Goal: Task Accomplishment & Management: Manage account settings

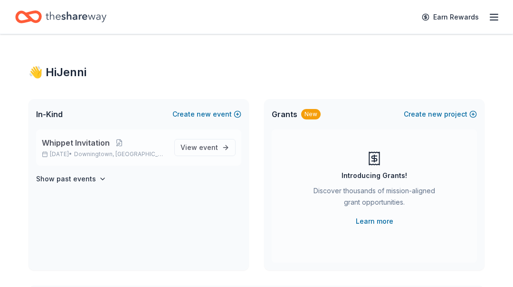
click at [79, 146] on span "Whippet Invitation" at bounding box center [76, 142] width 68 height 11
click at [191, 146] on span "View event" at bounding box center [200, 147] width 38 height 11
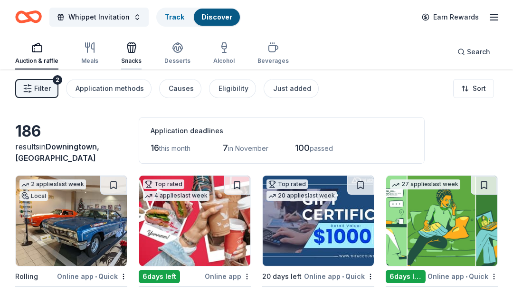
click at [129, 52] on icon "button" at bounding box center [131, 49] width 9 height 7
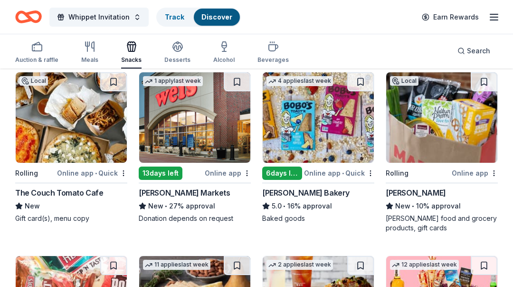
scroll to position [104, 0]
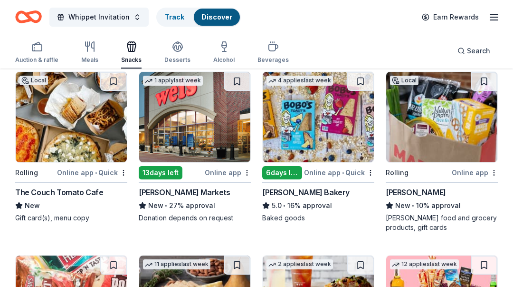
click at [279, 191] on div "Bobo's Bakery" at bounding box center [305, 191] width 87 height 11
click at [358, 81] on button at bounding box center [361, 81] width 27 height 19
click at [314, 119] on img at bounding box center [318, 117] width 111 height 90
click at [133, 18] on button "Whippet Invitation" at bounding box center [98, 17] width 99 height 19
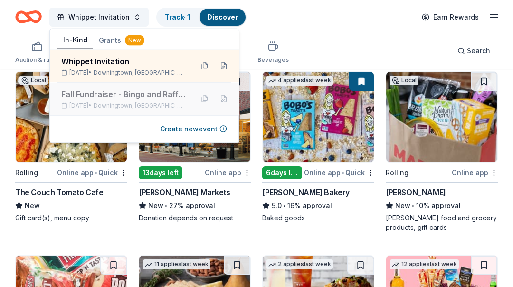
click at [106, 102] on div "Oct 11, 2025 • Downingtown, PA" at bounding box center [123, 106] width 125 height 8
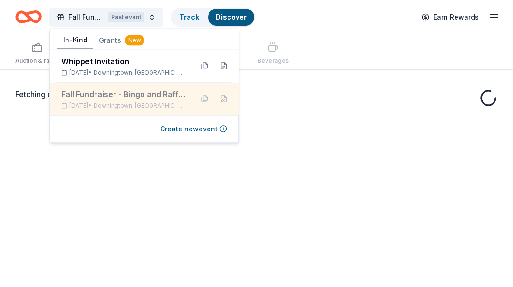
click at [106, 102] on div "Oct 11, 2025 • Downingtown, PA" at bounding box center [123, 106] width 125 height 8
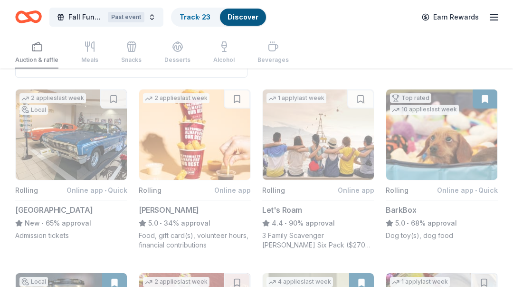
scroll to position [43, 0]
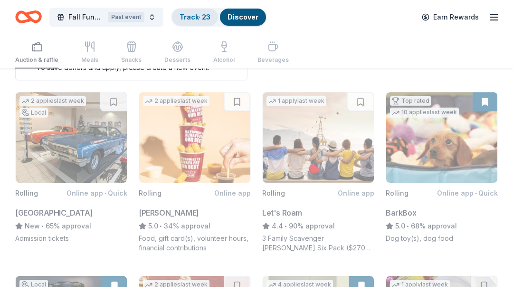
click at [190, 19] on link "Track · 23" at bounding box center [195, 17] width 31 height 8
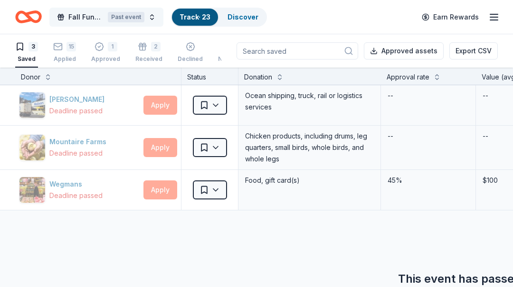
click at [85, 15] on span "Fall Fundraiser - Bingo and Raffle event" at bounding box center [86, 16] width 36 height 11
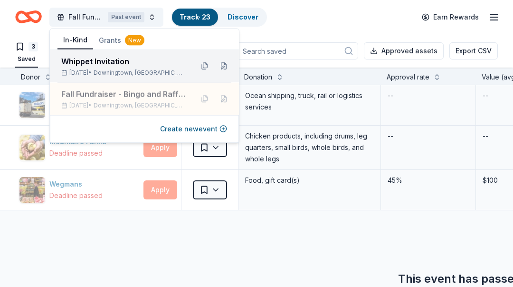
click at [82, 61] on div "Whippet Invitation" at bounding box center [123, 61] width 125 height 11
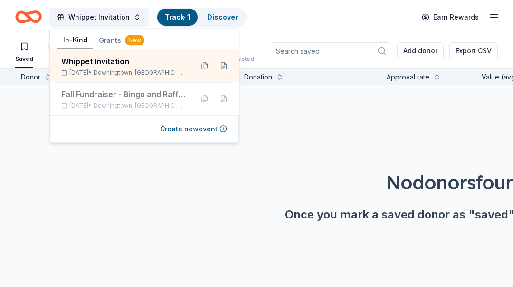
click at [272, 142] on div "No donors found. Once you mark a saved donor as "saved" they'll show up here." at bounding box center [459, 168] width 513 height 167
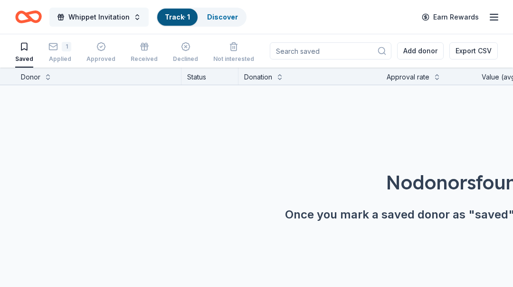
click at [87, 17] on span "Whippet Invitation" at bounding box center [98, 16] width 61 height 11
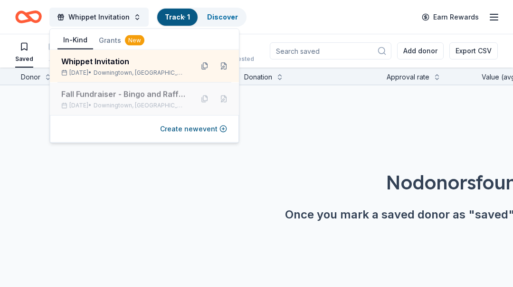
click at [65, 94] on div "Fall Fundraiser - Bingo and Raffle event" at bounding box center [123, 93] width 125 height 11
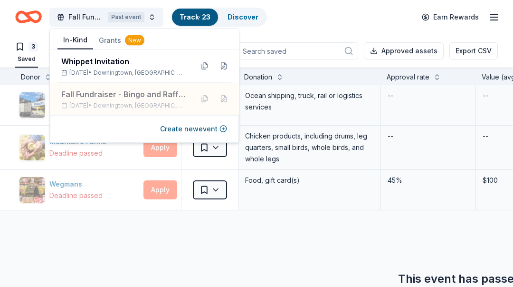
click at [274, 219] on div "Matson Deadline passed Apply Saved Ocean shipping, truck, rail or logistics ser…" at bounding box center [459, 222] width 919 height 275
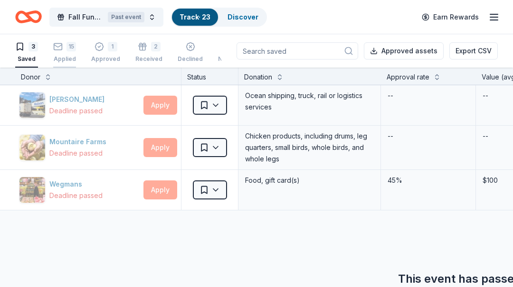
click at [60, 59] on div "Applied" at bounding box center [64, 59] width 23 height 8
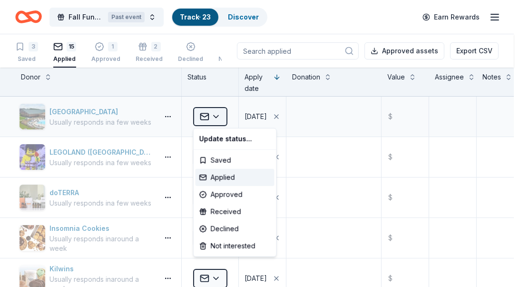
click at [212, 115] on html "Fall Fundraiser - Bingo and Raffle event Past event Track · 23 Discover Earn Re…" at bounding box center [260, 143] width 521 height 287
click at [223, 232] on div "Declined" at bounding box center [234, 228] width 79 height 17
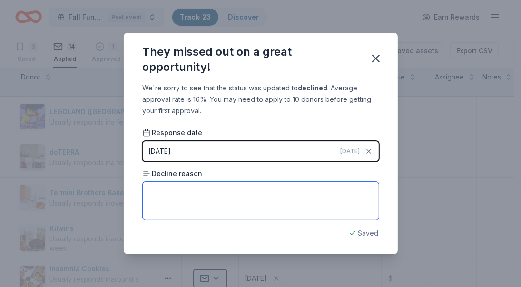
click at [301, 203] on textarea at bounding box center [261, 201] width 236 height 38
type textarea "Declined our request."
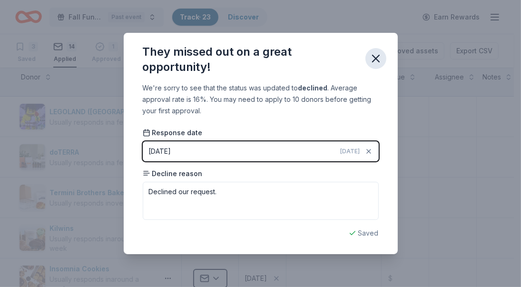
click at [379, 61] on icon "button" at bounding box center [375, 58] width 13 height 13
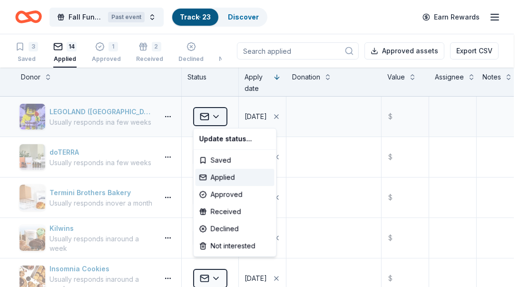
click at [208, 119] on html "Fall Fundraiser - Bingo and Raffle event Past event Track · 23 Discover Earn Re…" at bounding box center [260, 143] width 521 height 287
click at [232, 231] on div "Declined" at bounding box center [234, 228] width 79 height 17
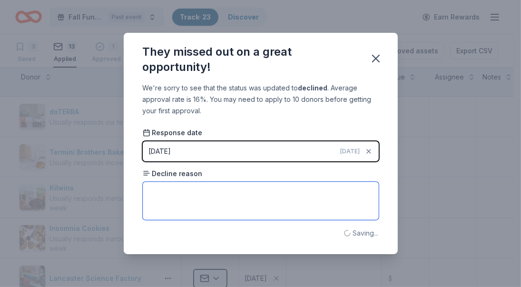
click at [252, 211] on textarea at bounding box center [261, 201] width 236 height 38
type textarea "no response -"
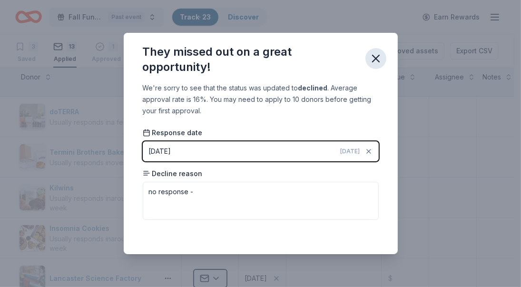
click at [377, 57] on icon "button" at bounding box center [375, 58] width 7 height 7
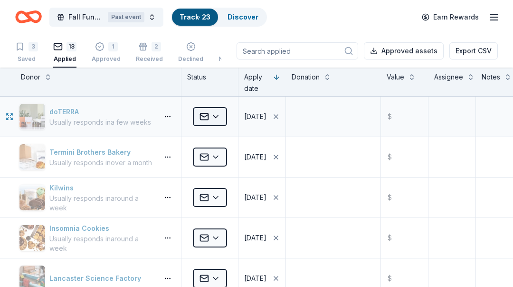
click at [217, 117] on html "Fall Fundraiser - Bingo and Raffle event Past event Track · 23 Discover Earn Re…" at bounding box center [256, 143] width 513 height 287
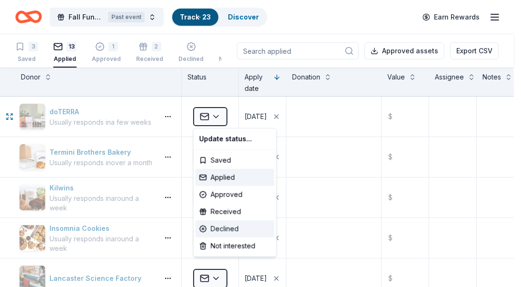
click at [214, 225] on div "Declined" at bounding box center [234, 228] width 79 height 17
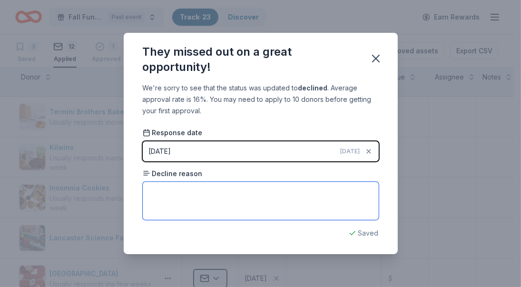
click at [216, 203] on textarea at bounding box center [261, 201] width 236 height 38
type textarea "Never received a response"
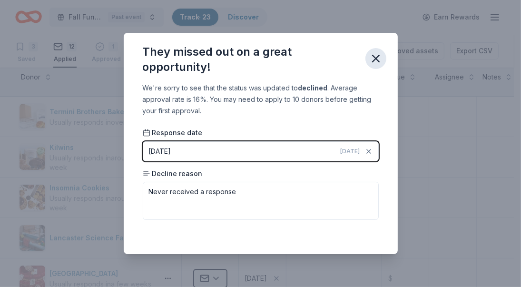
click at [376, 57] on icon "button" at bounding box center [375, 58] width 7 height 7
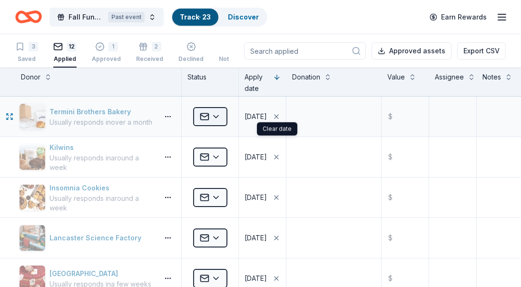
click at [204, 118] on html "Fall Fundraiser - Bingo and Raffle event Past event Track · 23 Discover Earn Re…" at bounding box center [260, 143] width 521 height 287
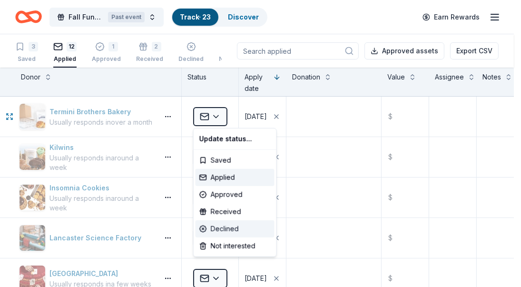
click at [205, 226] on div "Declined" at bounding box center [234, 228] width 79 height 17
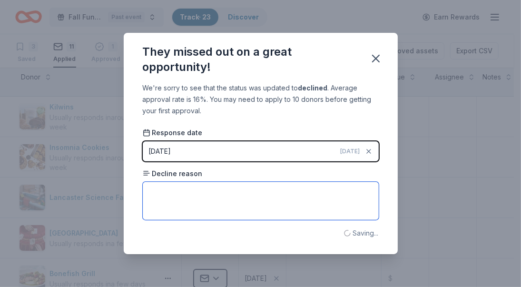
click at [226, 196] on textarea at bounding box center [261, 201] width 236 height 38
type textarea "Never received a response"
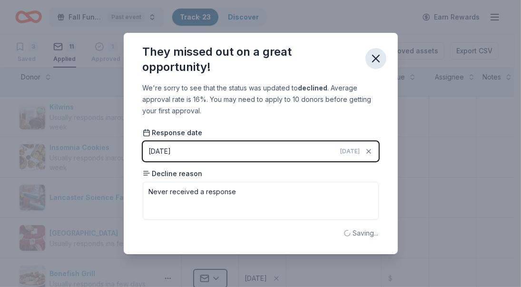
click at [370, 57] on icon "button" at bounding box center [375, 58] width 13 height 13
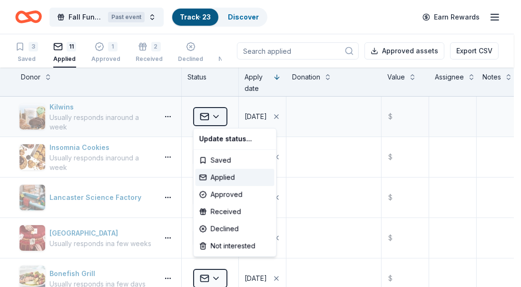
click at [220, 114] on html "Fall Fundraiser - Bingo and Raffle event Past event Track · 23 Discover Earn Re…" at bounding box center [260, 143] width 521 height 287
click at [210, 227] on div "Declined" at bounding box center [234, 228] width 79 height 17
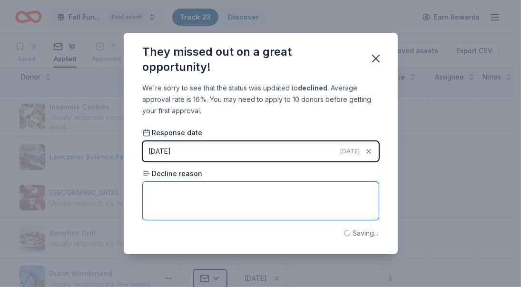
click at [213, 204] on textarea at bounding box center [261, 201] width 236 height 38
type textarea "Never received a response"
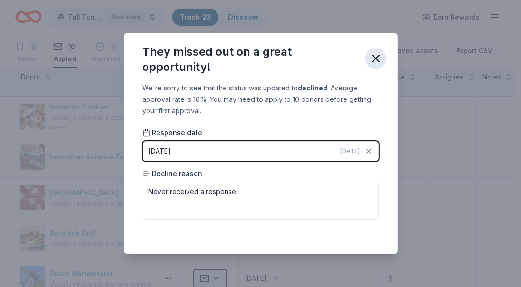
click at [377, 57] on icon "button" at bounding box center [375, 58] width 7 height 7
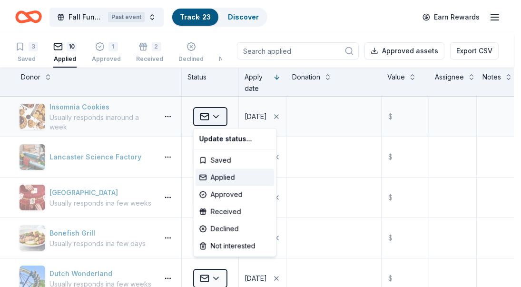
click at [213, 118] on html "Fall Fundraiser - Bingo and Raffle event Past event Track · 23 Discover Earn Re…" at bounding box center [260, 143] width 521 height 287
click at [219, 234] on div "Declined" at bounding box center [234, 228] width 79 height 17
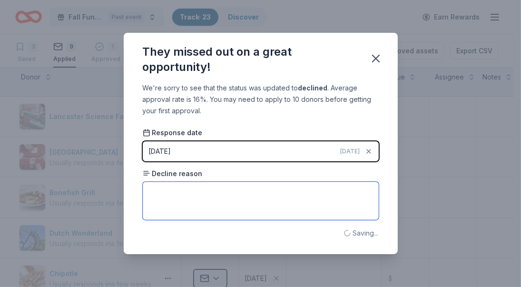
click at [226, 207] on textarea at bounding box center [261, 201] width 236 height 38
type textarea "Never received a response"
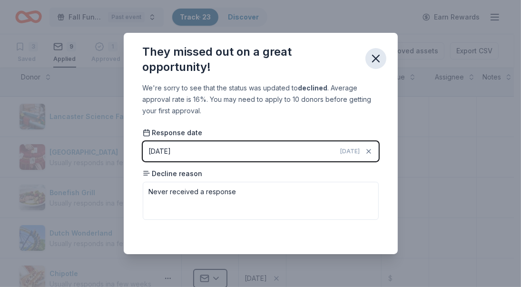
click at [377, 59] on icon "button" at bounding box center [375, 58] width 7 height 7
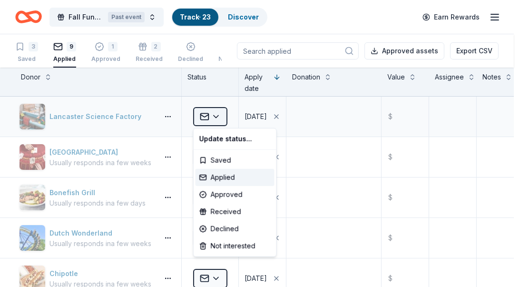
click at [213, 118] on html "Fall Fundraiser - Bingo and Raffle event Past event Track · 23 Discover Earn Re…" at bounding box center [260, 143] width 521 height 287
click at [209, 225] on div "Declined" at bounding box center [234, 228] width 79 height 17
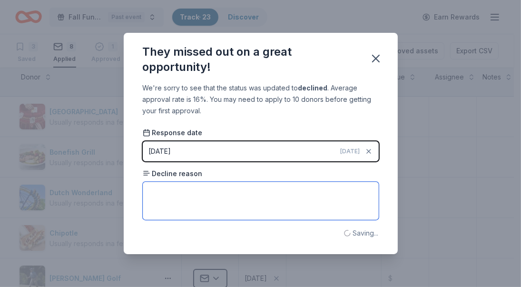
click at [218, 204] on textarea at bounding box center [261, 201] width 236 height 38
type textarea "Never received a response"
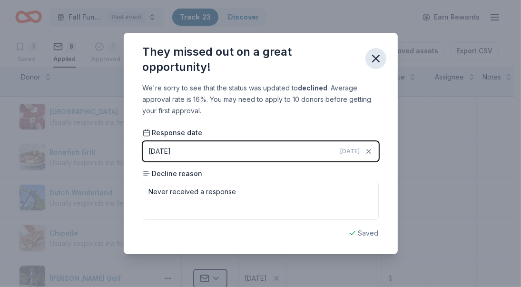
click at [376, 59] on icon "button" at bounding box center [375, 58] width 7 height 7
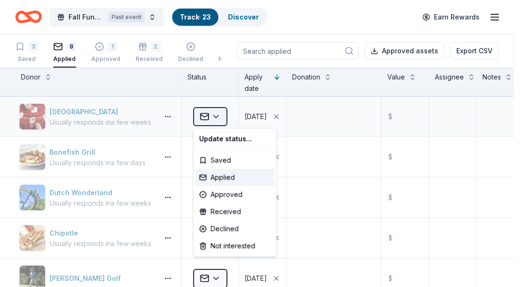
click at [214, 118] on html "Fall Fundraiser - Bingo and Raffle event Past event Track · 23 Discover Earn Re…" at bounding box center [260, 143] width 521 height 287
click at [208, 227] on div "Declined" at bounding box center [234, 228] width 79 height 17
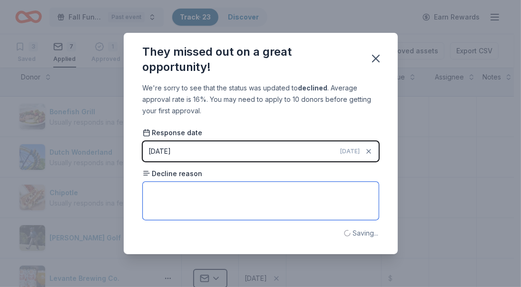
click at [217, 194] on textarea at bounding box center [261, 201] width 236 height 38
type textarea "Never received a response"
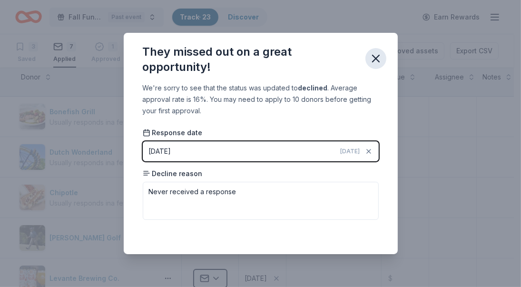
click at [377, 62] on icon "button" at bounding box center [375, 58] width 13 height 13
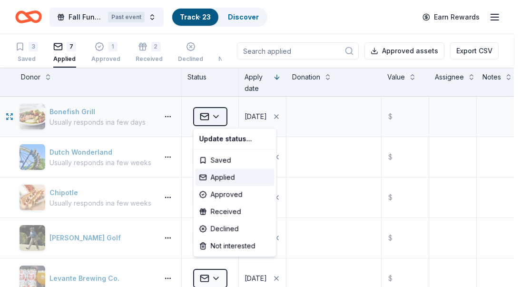
click at [218, 116] on html "Fall Fundraiser - Bingo and Raffle event Past event Track · 23 Discover Earn Re…" at bounding box center [260, 143] width 521 height 287
click at [221, 195] on div "Approved" at bounding box center [234, 194] width 79 height 17
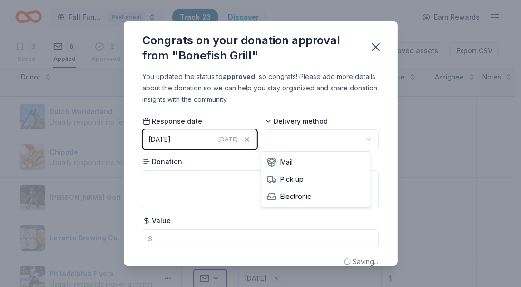
click at [294, 145] on html "Fall Fundraiser - Bingo and Raffle event Past event Track · 23 Discover Earn Re…" at bounding box center [260, 143] width 521 height 287
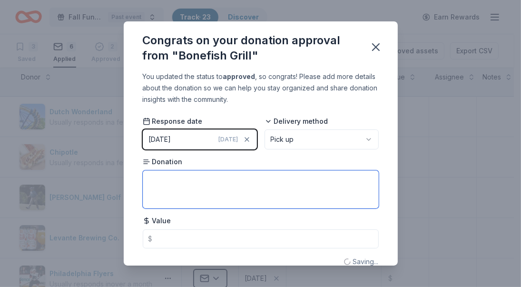
click at [271, 188] on textarea at bounding box center [261, 189] width 236 height 38
type textarea "Gift Card"
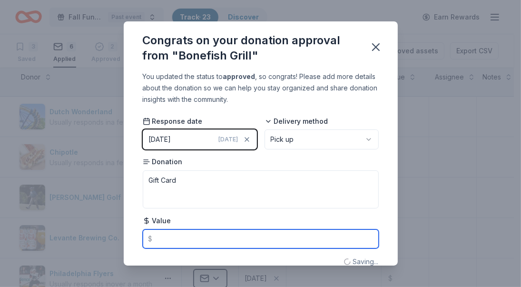
click at [262, 236] on input "text" at bounding box center [261, 238] width 236 height 19
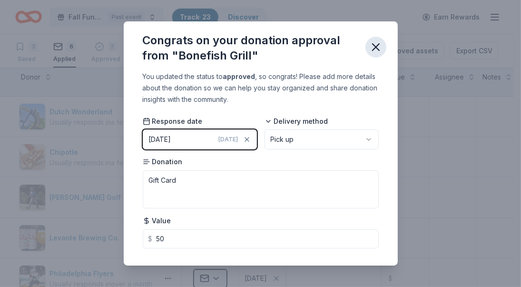
type input "50.00"
click at [374, 49] on icon "button" at bounding box center [375, 46] width 13 height 13
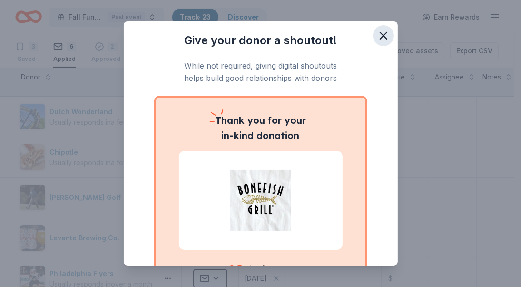
click at [377, 30] on icon "button" at bounding box center [383, 35] width 13 height 13
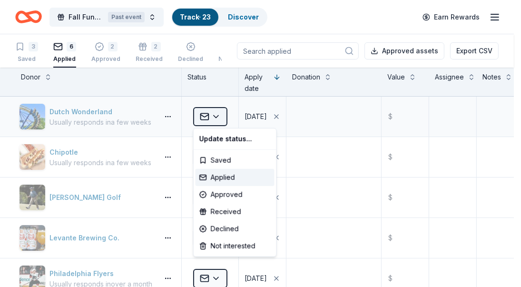
click at [215, 112] on html "Fall Fundraiser - Bingo and Raffle event Past event Track · 23 Discover Earn Re…" at bounding box center [260, 143] width 521 height 287
click at [216, 194] on div "Approved" at bounding box center [234, 194] width 79 height 17
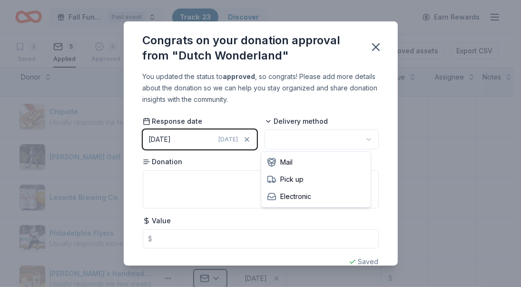
click at [292, 136] on html "Fall Fundraiser - Bingo and Raffle event Past event Track · 23 Discover Earn Re…" at bounding box center [260, 143] width 521 height 287
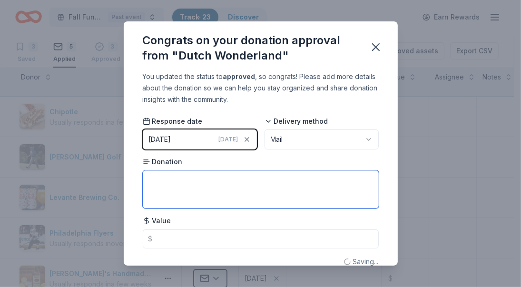
click at [254, 189] on textarea at bounding box center [261, 189] width 236 height 38
click at [147, 181] on textarea "Entry passes" at bounding box center [261, 189] width 236 height 38
type textarea "4 Entry passes"
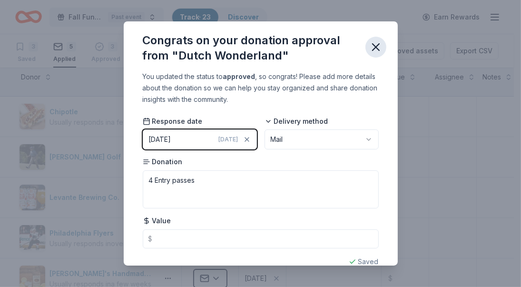
click at [375, 46] on icon "button" at bounding box center [375, 47] width 7 height 7
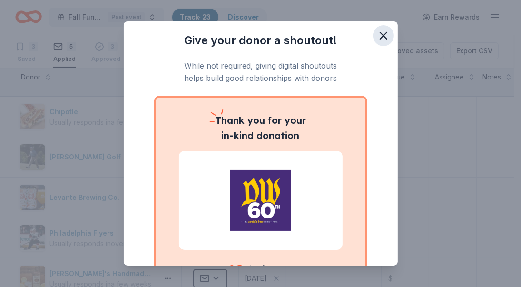
click at [377, 41] on icon "button" at bounding box center [383, 35] width 13 height 13
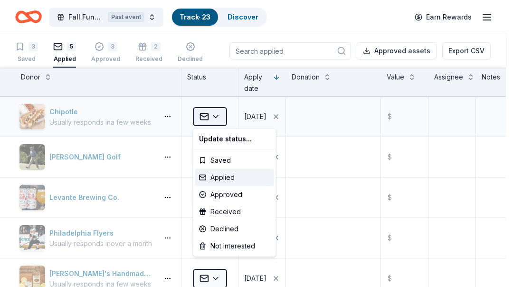
click at [214, 117] on html "Fall Fundraiser - Bingo and Raffle event Past event Track · 23 Discover Earn Re…" at bounding box center [256, 143] width 513 height 287
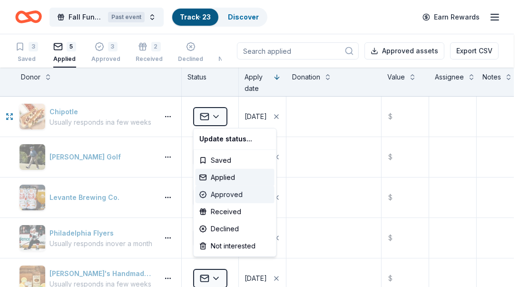
click at [217, 195] on div "Approved" at bounding box center [234, 194] width 79 height 17
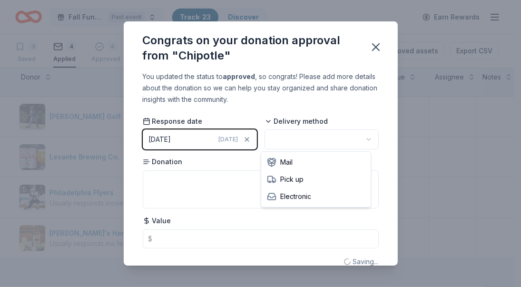
click at [302, 140] on html "Fall Fundraiser - Bingo and Raffle event Past event Track · 23 Discover Earn Re…" at bounding box center [260, 143] width 521 height 287
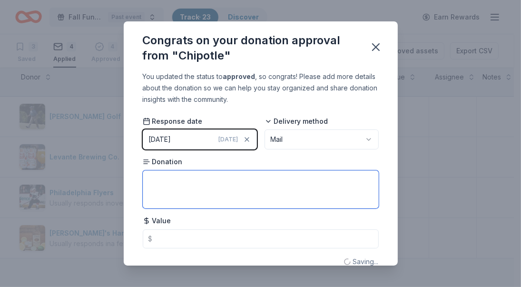
click at [261, 196] on textarea at bounding box center [261, 189] width 236 height 38
type textarea "Gift Card"
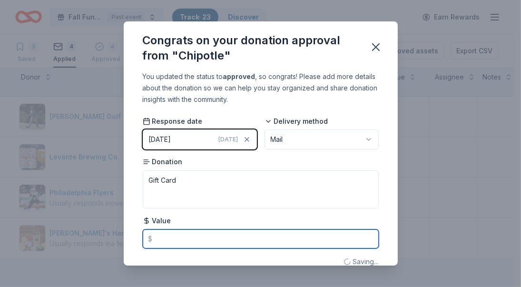
click at [242, 238] on input "text" at bounding box center [261, 238] width 236 height 19
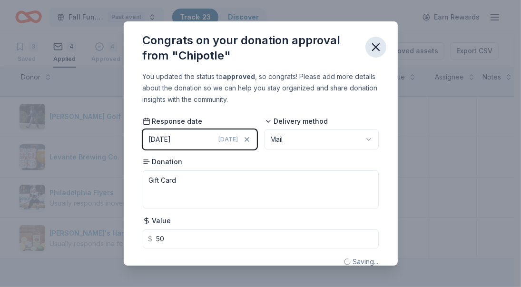
type input "50.00"
click at [374, 47] on icon "button" at bounding box center [375, 46] width 13 height 13
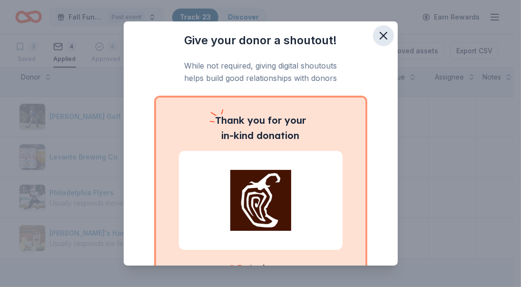
click at [380, 34] on icon "button" at bounding box center [383, 35] width 7 height 7
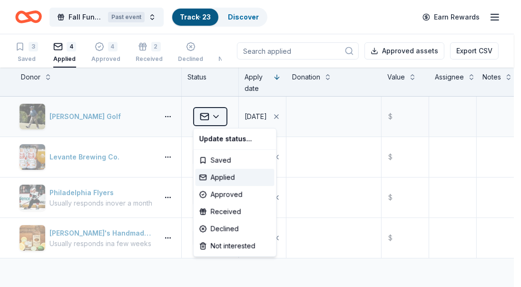
click at [218, 114] on html "Fall Fundraiser - Bingo and Raffle event Past event Track · 23 Discover Earn Re…" at bounding box center [260, 143] width 521 height 287
click at [209, 244] on div "Not interested" at bounding box center [234, 245] width 79 height 17
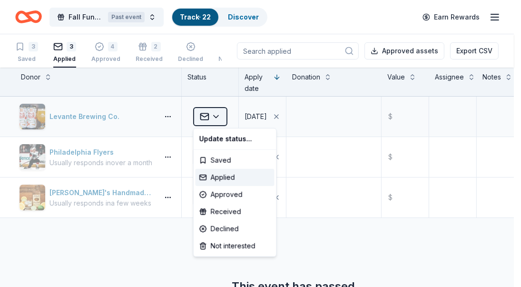
click at [210, 120] on html "Fall Fundraiser - Bingo and Raffle event Past event Track · 22 Discover Earn Re…" at bounding box center [260, 143] width 521 height 287
click at [216, 230] on div "Declined" at bounding box center [234, 228] width 79 height 17
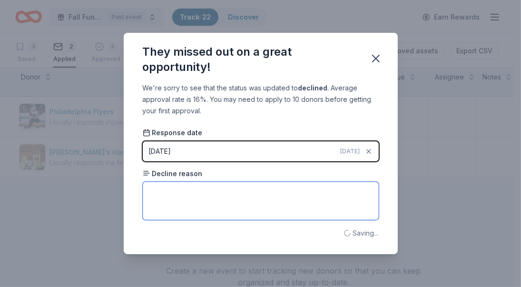
click at [226, 189] on textarea at bounding box center [261, 201] width 236 height 38
type textarea "never received a reply"
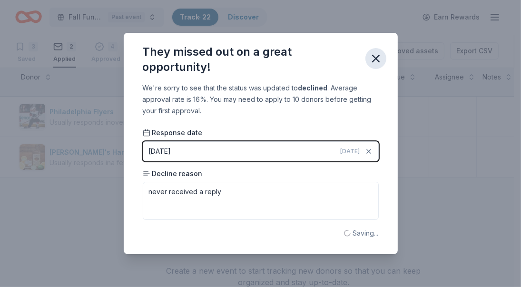
click at [385, 58] on button "button" at bounding box center [375, 58] width 21 height 21
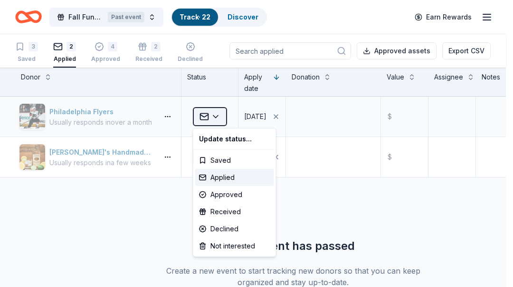
click at [202, 112] on html "Fall Fundraiser - Bingo and Raffle event Past event Track · 22 Discover Earn Re…" at bounding box center [256, 143] width 513 height 287
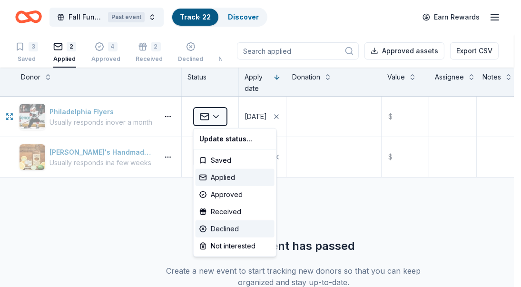
click at [215, 226] on div "Declined" at bounding box center [234, 228] width 79 height 17
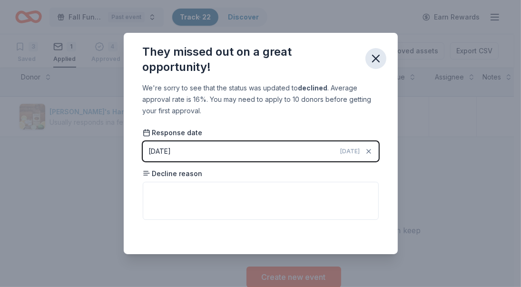
click at [375, 55] on icon "button" at bounding box center [375, 58] width 13 height 13
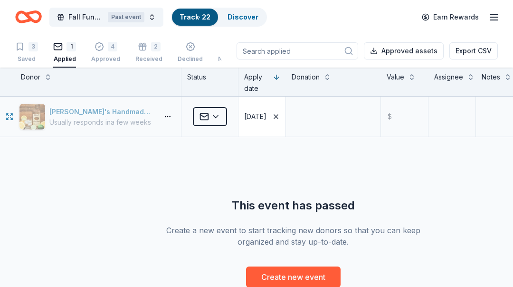
click at [279, 114] on icon "button" at bounding box center [276, 117] width 8 height 8
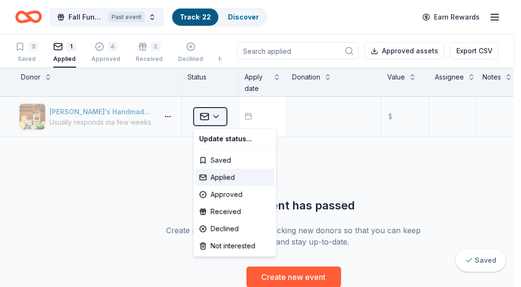
click at [208, 114] on html "Fall Fundraiser - Bingo and Raffle event Past event Track · 22 Discover Earn Re…" at bounding box center [260, 143] width 521 height 287
click at [220, 229] on div "Declined" at bounding box center [234, 228] width 79 height 17
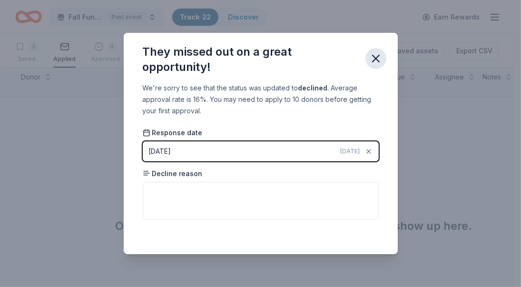
click at [376, 57] on icon "button" at bounding box center [375, 58] width 7 height 7
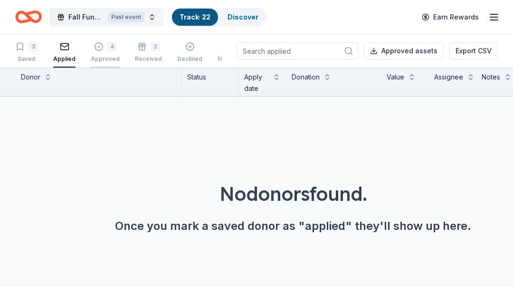
click at [103, 46] on div "4" at bounding box center [105, 42] width 29 height 10
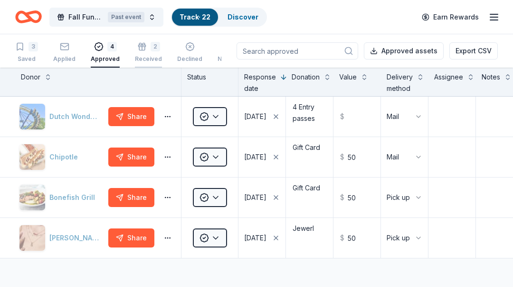
click at [138, 54] on div "2 Received" at bounding box center [148, 52] width 27 height 21
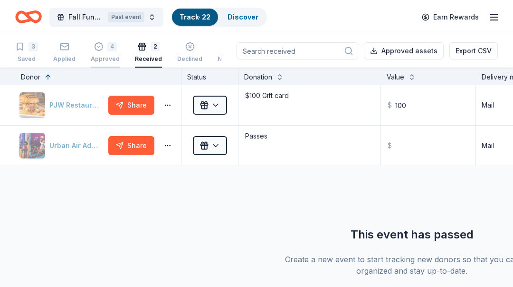
click at [106, 52] on div "4 Approved" at bounding box center [105, 47] width 29 height 21
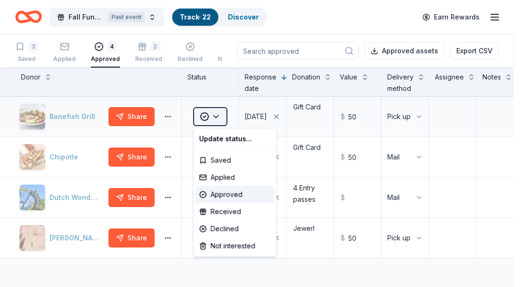
click at [212, 117] on html "Fall Fundraiser - Bingo and Raffle event Past event Track · 22 Discover Earn Re…" at bounding box center [260, 143] width 521 height 287
click at [220, 213] on div "Received" at bounding box center [234, 211] width 79 height 17
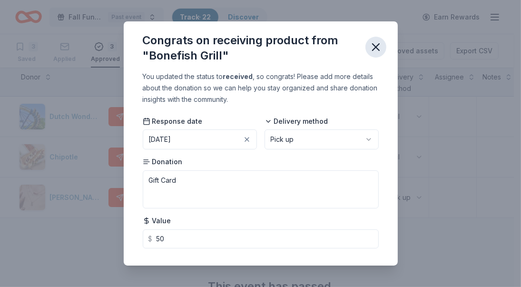
click at [375, 44] on icon "button" at bounding box center [375, 46] width 13 height 13
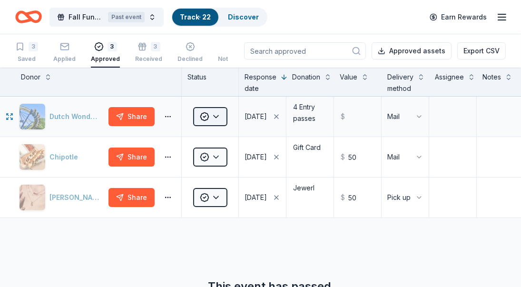
click at [208, 115] on html "Fall Fundraiser - Bingo and Raffle event Past event Track · 22 Discover Earn Re…" at bounding box center [260, 143] width 521 height 287
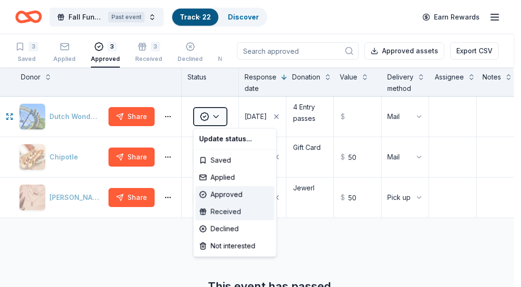
click at [208, 212] on div "Received" at bounding box center [234, 211] width 79 height 17
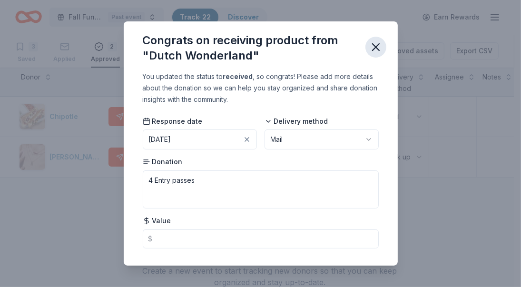
click at [377, 46] on icon "button" at bounding box center [375, 47] width 7 height 7
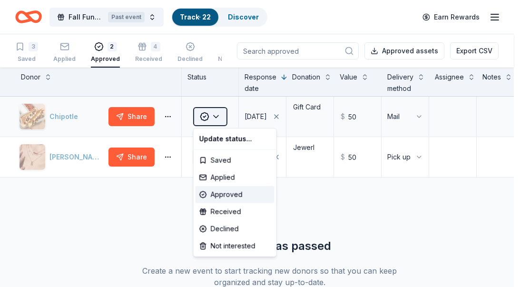
click at [213, 116] on html "Fall Fundraiser - Bingo and Raffle event Past event Track · 22 Discover Earn Re…" at bounding box center [260, 143] width 521 height 287
click at [235, 213] on div "Received" at bounding box center [234, 211] width 79 height 17
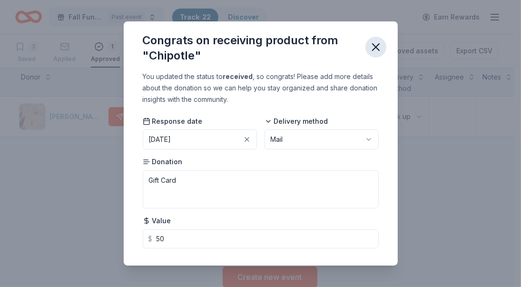
click at [375, 39] on button "button" at bounding box center [375, 47] width 21 height 21
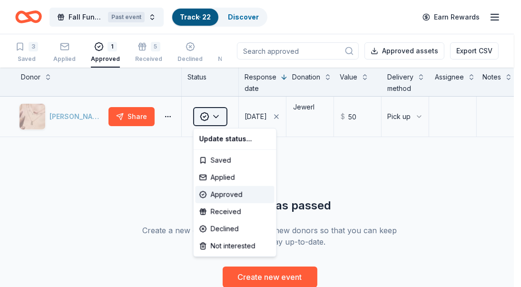
click at [216, 120] on html "Fall Fundraiser - Bingo and Raffle event Past event Track · 22 Discover Earn Re…" at bounding box center [260, 143] width 521 height 287
click at [222, 211] on div "Received" at bounding box center [234, 211] width 79 height 17
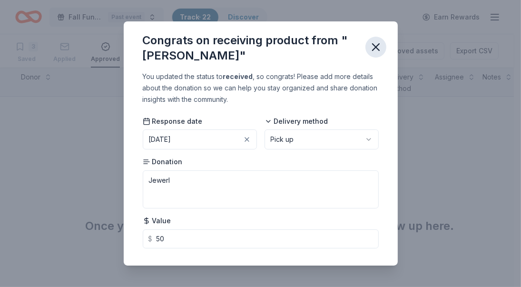
click at [372, 44] on icon "button" at bounding box center [375, 47] width 7 height 7
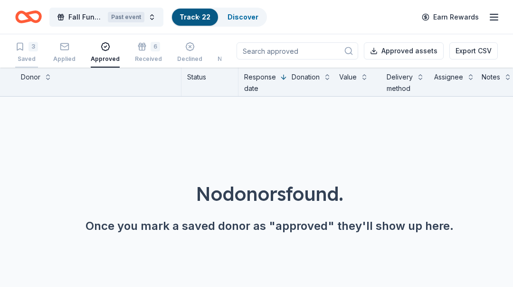
click at [28, 47] on div "3" at bounding box center [26, 47] width 23 height 10
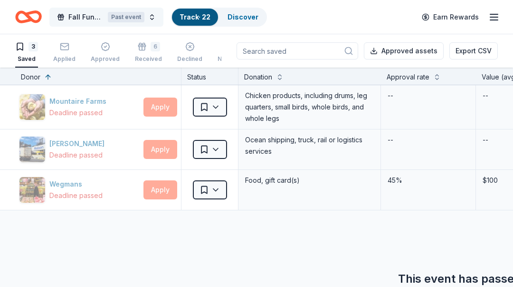
click at [127, 19] on div "Past event" at bounding box center [126, 17] width 37 height 10
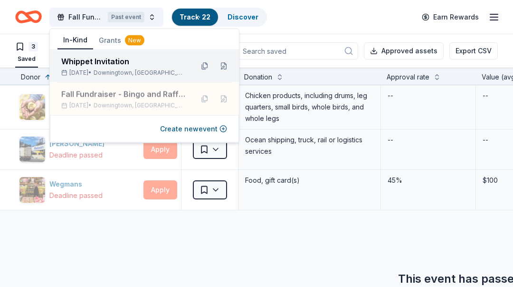
click at [100, 61] on div "Whippet Invitation" at bounding box center [123, 61] width 125 height 11
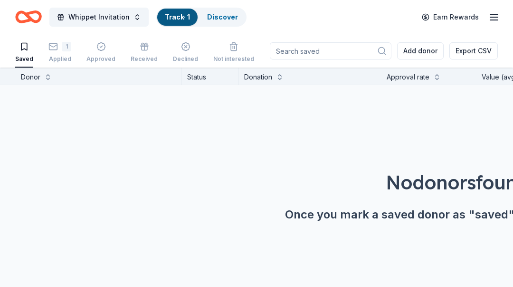
click at [148, 164] on div "No donors found. Once you mark a saved donor as "saved" they'll show up here." at bounding box center [459, 161] width 919 height 152
click at [220, 16] on link "Discover" at bounding box center [222, 17] width 31 height 8
click at [226, 15] on link "Discover" at bounding box center [222, 17] width 31 height 8
click at [22, 19] on icon "Home" at bounding box center [28, 17] width 27 height 22
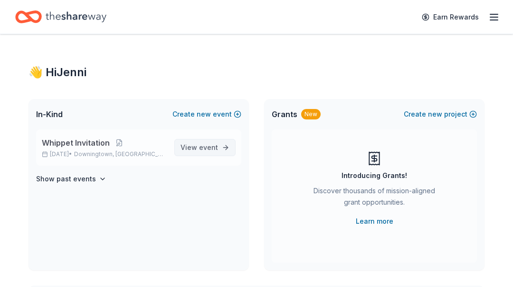
click at [194, 144] on span "View event" at bounding box center [200, 147] width 38 height 11
click at [206, 145] on span "event" at bounding box center [208, 147] width 19 height 8
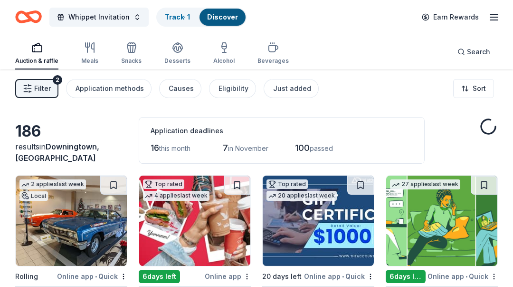
click at [225, 149] on span "7" at bounding box center [225, 148] width 5 height 10
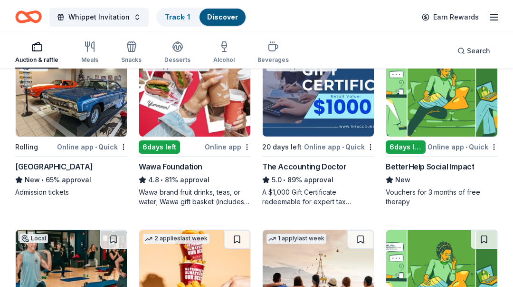
scroll to position [93, 0]
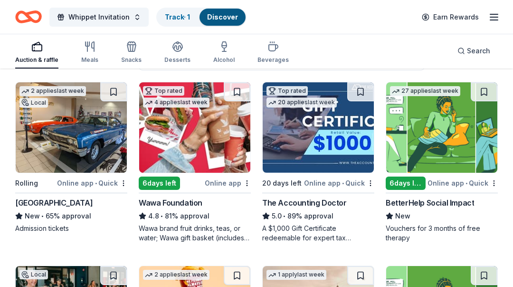
click at [166, 203] on div "Wawa Foundation" at bounding box center [171, 202] width 64 height 11
click at [239, 89] on button at bounding box center [237, 91] width 27 height 19
click at [222, 96] on img at bounding box center [194, 127] width 111 height 90
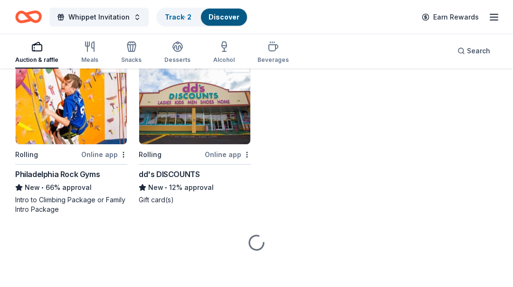
scroll to position [1399, 0]
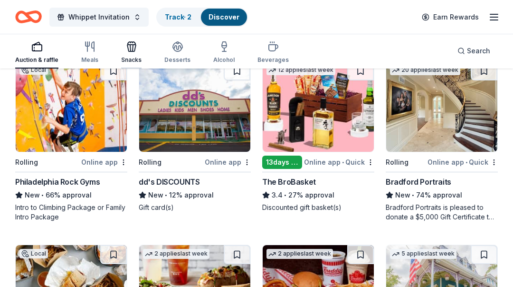
click at [135, 59] on div "Snacks" at bounding box center [131, 60] width 20 height 8
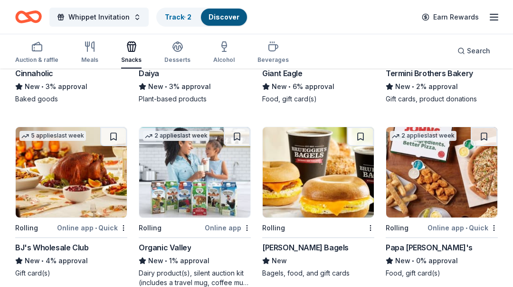
scroll to position [792, 0]
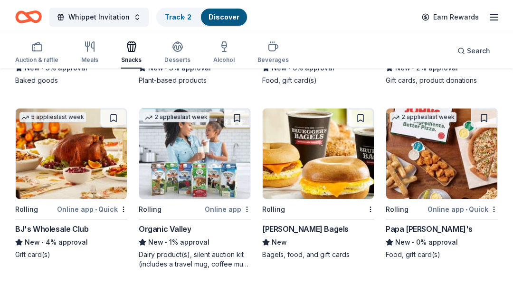
click at [74, 225] on div "BJ's Wholesale Club" at bounding box center [51, 228] width 73 height 11
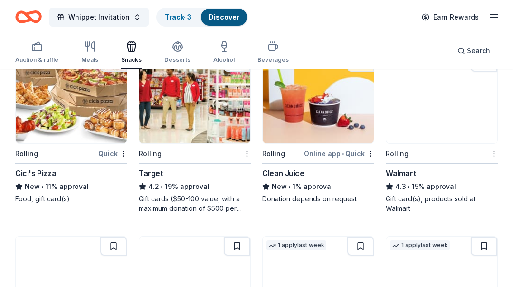
scroll to position [1046, 0]
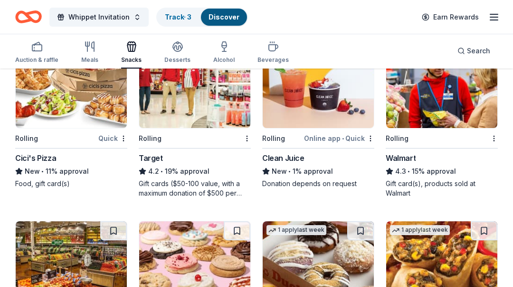
click at [393, 157] on div "Walmart" at bounding box center [401, 157] width 30 height 11
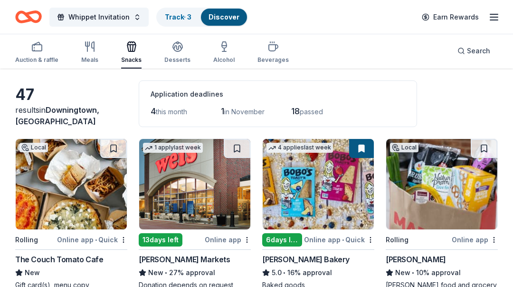
scroll to position [0, 0]
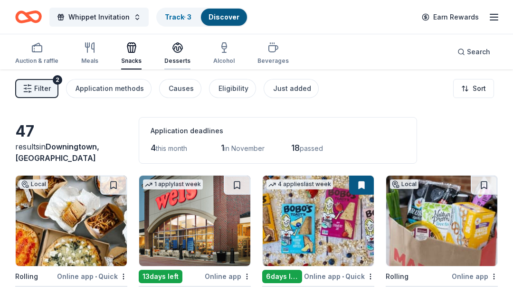
click at [175, 56] on div "Desserts" at bounding box center [177, 53] width 26 height 23
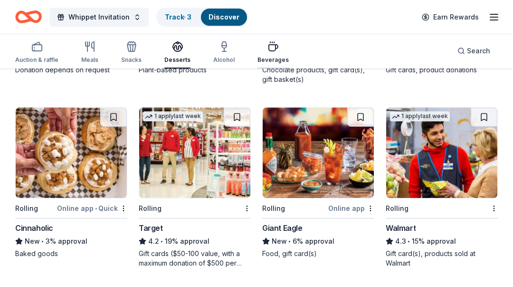
scroll to position [620, 0]
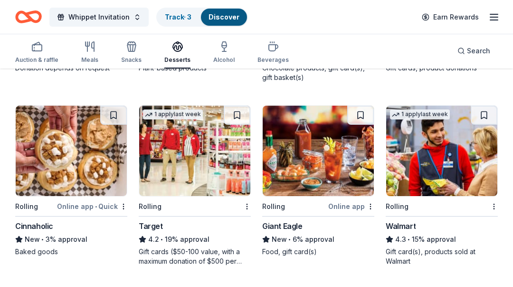
click at [154, 225] on div "Target" at bounding box center [151, 225] width 24 height 11
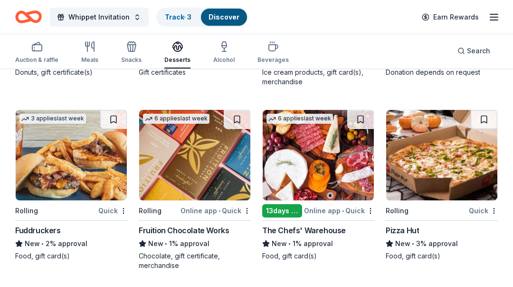
scroll to position [1342, 0]
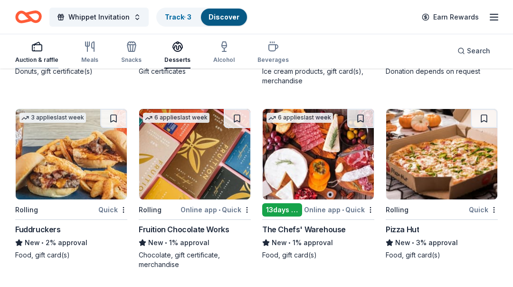
click at [41, 57] on div "Auction & raffle" at bounding box center [36, 60] width 43 height 8
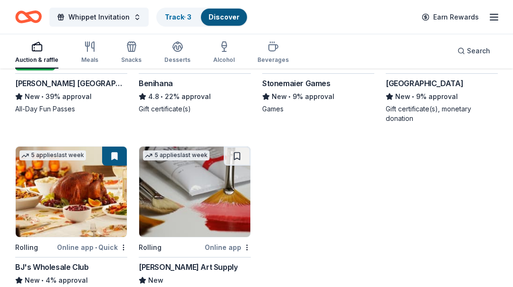
scroll to position [3133, 0]
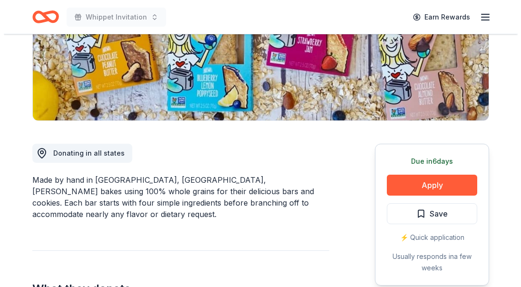
scroll to position [168, 0]
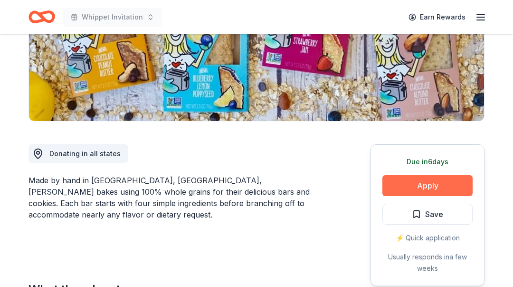
click at [452, 181] on button "Apply" at bounding box center [428, 185] width 90 height 21
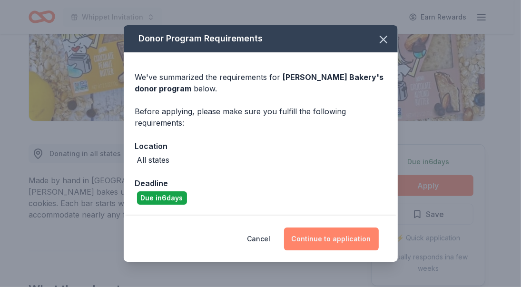
click at [362, 240] on button "Continue to application" at bounding box center [331, 238] width 95 height 23
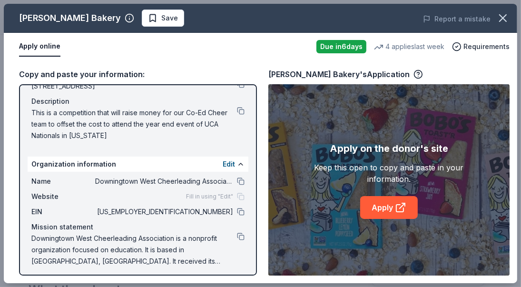
scroll to position [92, 0]
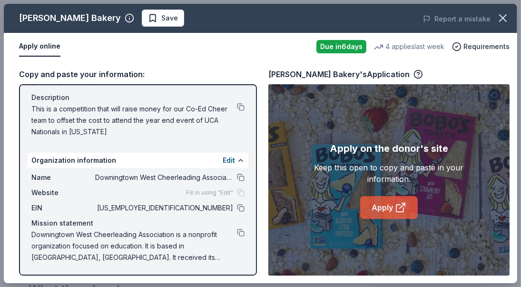
click at [375, 201] on link "Apply" at bounding box center [389, 207] width 58 height 23
drag, startPoint x: 101, startPoint y: 138, endPoint x: 80, endPoint y: 125, distance: 24.8
click at [80, 125] on div "Name Whippet Invitation Date 11/09/25 Attendance 400 Mailing address 2063 Bally…" at bounding box center [138, 79] width 221 height 126
click at [237, 106] on button at bounding box center [241, 107] width 8 height 8
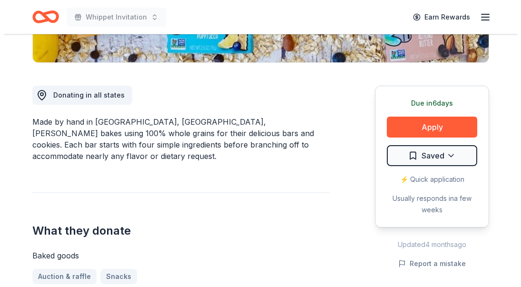
scroll to position [228, 0]
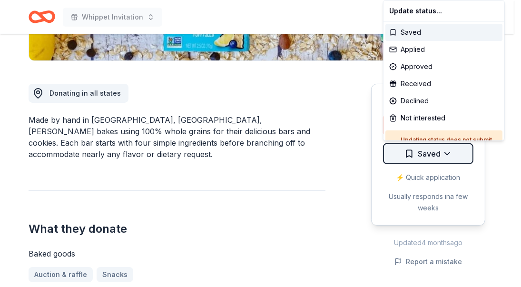
click at [439, 48] on div "Applied" at bounding box center [443, 49] width 117 height 17
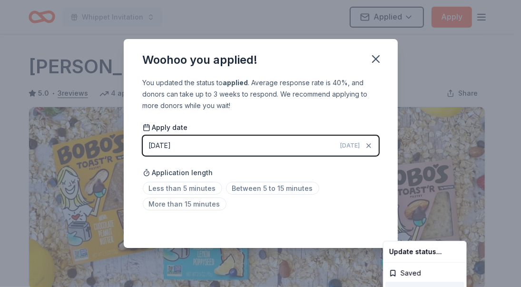
click at [184, 187] on html "Whippet Invitation Applied Apply Due in 6 days Share Bobo's Bakery 5.0 • 3 revi…" at bounding box center [260, 143] width 521 height 287
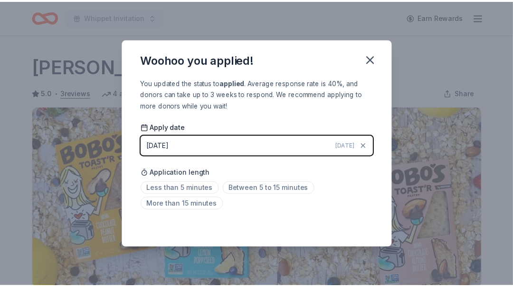
scroll to position [238, 0]
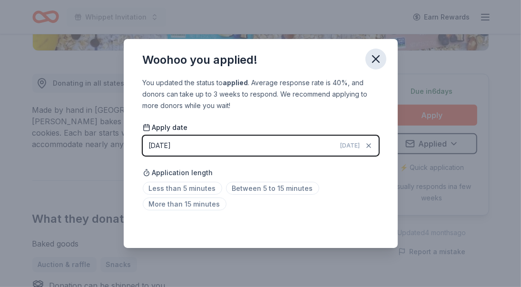
click at [373, 60] on icon "button" at bounding box center [375, 58] width 13 height 13
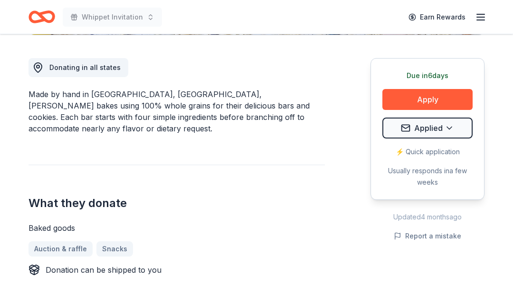
scroll to position [95, 0]
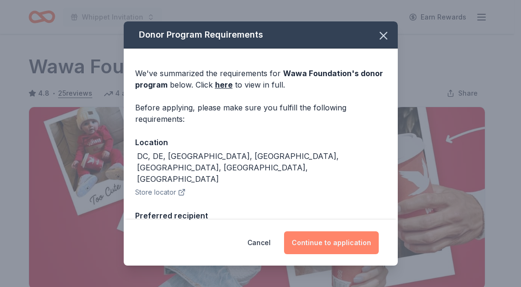
scroll to position [251, 0]
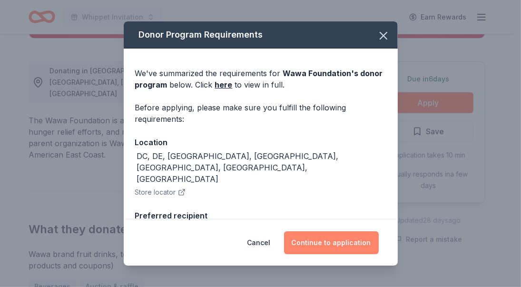
click at [311, 243] on button "Continue to application" at bounding box center [331, 242] width 95 height 23
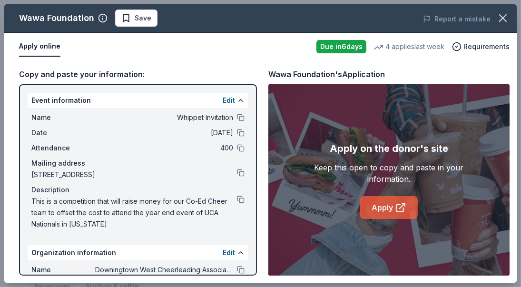
click at [377, 199] on link "Apply" at bounding box center [389, 207] width 58 height 23
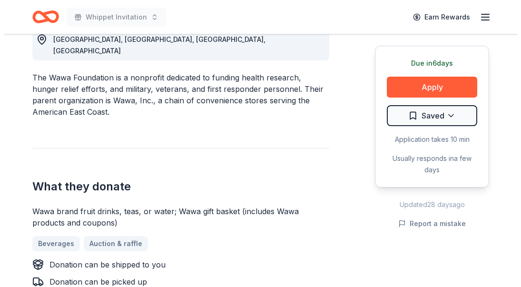
scroll to position [325, 0]
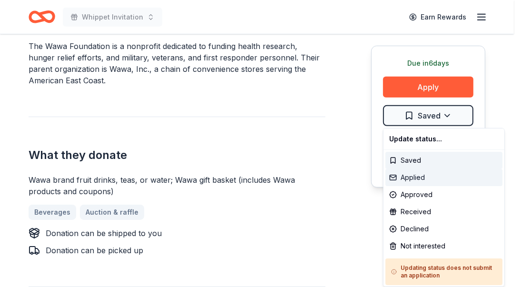
click at [421, 178] on div "Applied" at bounding box center [443, 177] width 117 height 17
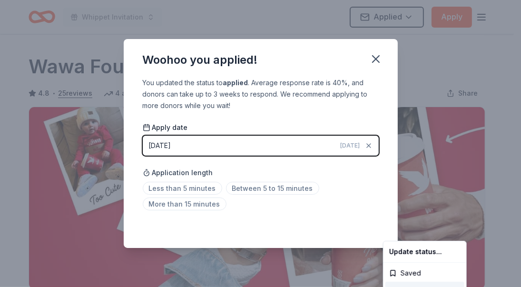
click at [244, 190] on html "Whippet Invitation Applied Apply Due in 6 days Share Wawa Foundation 4.8 • 25 r…" at bounding box center [260, 143] width 521 height 287
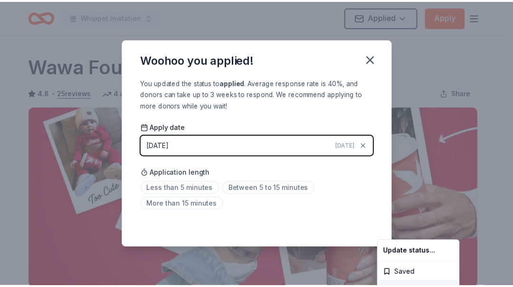
scroll to position [238, 0]
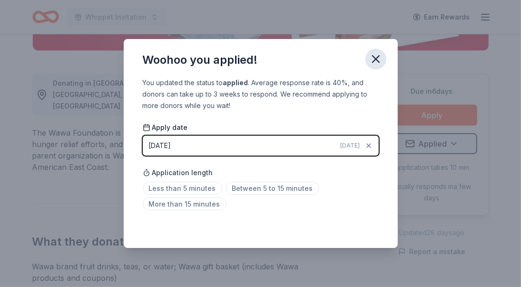
click at [371, 58] on icon "button" at bounding box center [375, 58] width 13 height 13
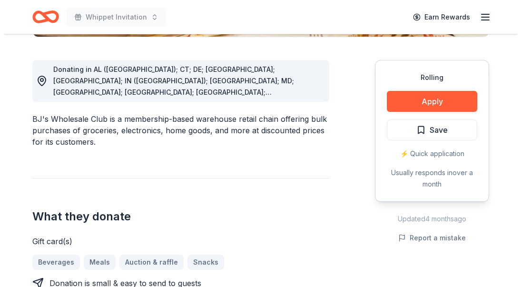
scroll to position [255, 0]
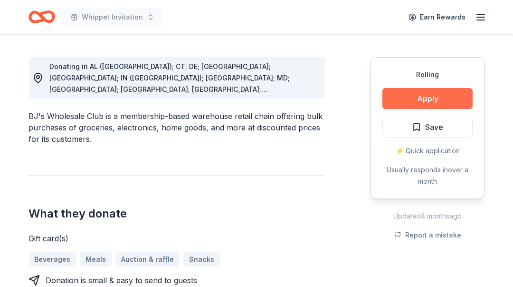
click at [418, 97] on button "Apply" at bounding box center [428, 98] width 90 height 21
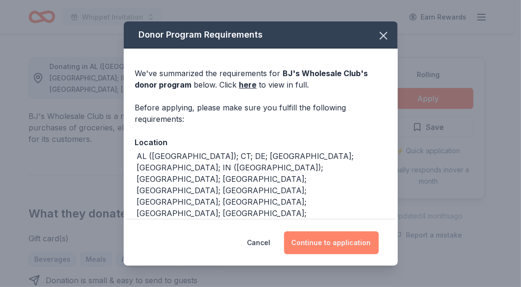
click at [330, 238] on button "Continue to application" at bounding box center [331, 242] width 95 height 23
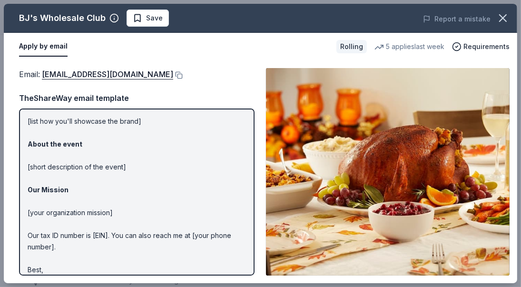
scroll to position [112, 0]
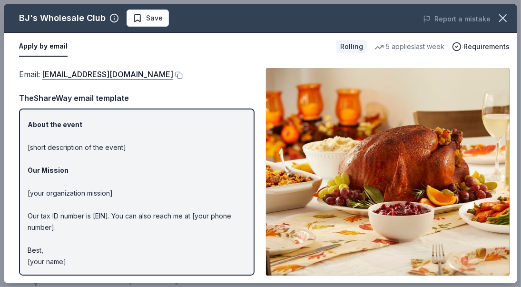
drag, startPoint x: 81, startPoint y: 258, endPoint x: 31, endPoint y: 160, distance: 110.1
click at [31, 160] on p "Hi [name/there], I am [your name] from [your org]. We are seeking [requested it…" at bounding box center [137, 136] width 218 height 262
click at [62, 254] on p "Hi [name/there], I am [your name] from [your org]. We are seeking [requested it…" at bounding box center [137, 136] width 218 height 262
drag, startPoint x: 75, startPoint y: 269, endPoint x: 7, endPoint y: 170, distance: 119.7
click at [7, 170] on div "Email : community@bjs.com Email : community@bjs.com TheShareWay email template …" at bounding box center [260, 171] width 513 height 222
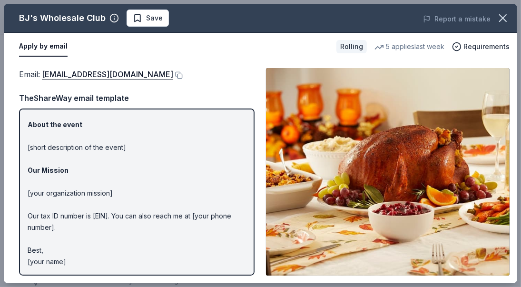
scroll to position [0, 0]
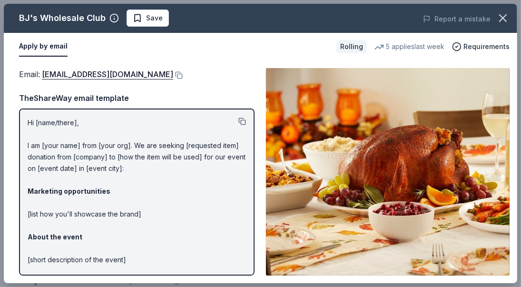
click at [238, 123] on button at bounding box center [242, 121] width 8 height 8
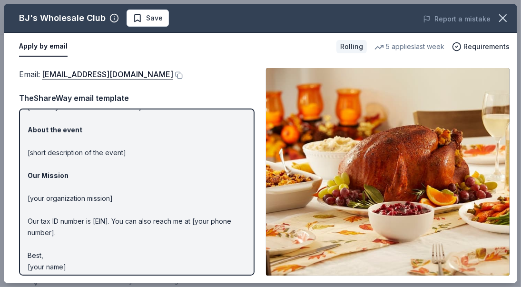
scroll to position [112, 0]
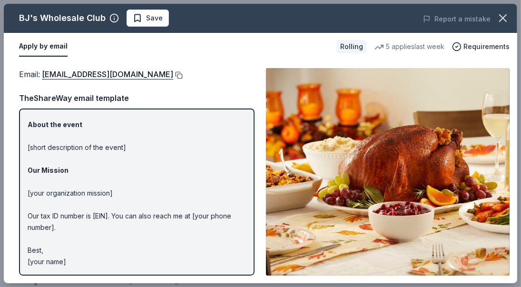
click at [173, 73] on button at bounding box center [178, 75] width 10 height 8
click at [152, 15] on span "Save" at bounding box center [154, 17] width 17 height 11
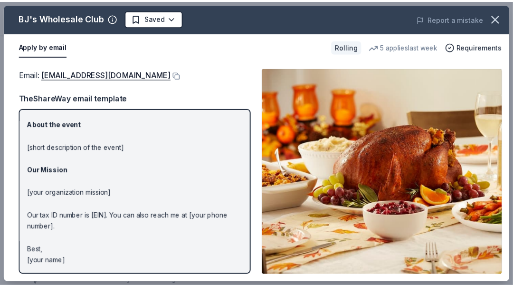
scroll to position [0, 0]
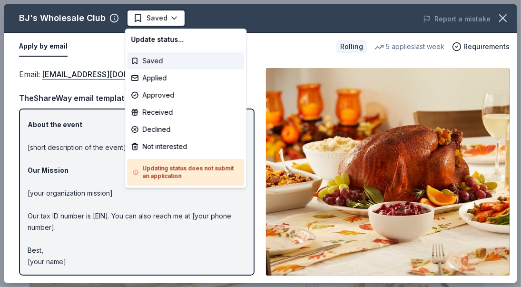
click at [152, 15] on body "Whippet Invitation Saved Apply Rolling Share BJ's Wholesale Club New 5 applies …" at bounding box center [256, 143] width 513 height 287
click at [159, 79] on div "Applied" at bounding box center [185, 77] width 117 height 17
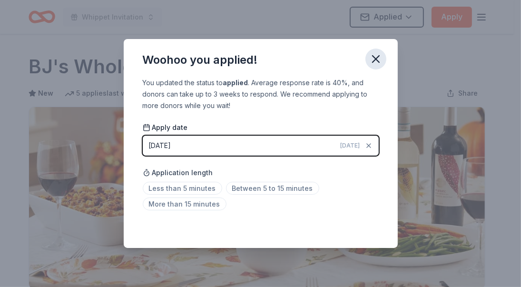
click at [376, 61] on icon "button" at bounding box center [375, 58] width 13 height 13
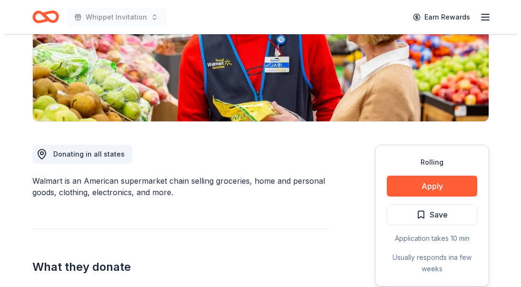
scroll to position [243, 0]
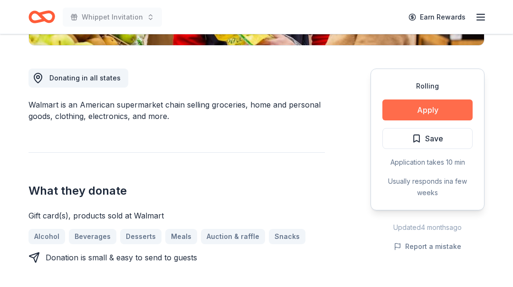
click at [420, 104] on button "Apply" at bounding box center [428, 109] width 90 height 21
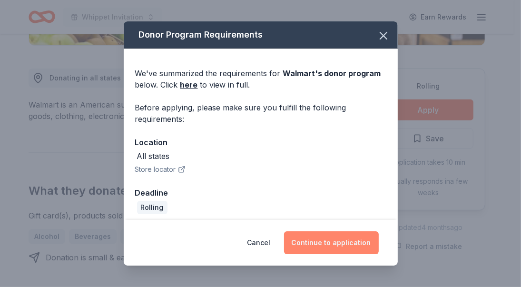
click at [319, 247] on button "Continue to application" at bounding box center [331, 242] width 95 height 23
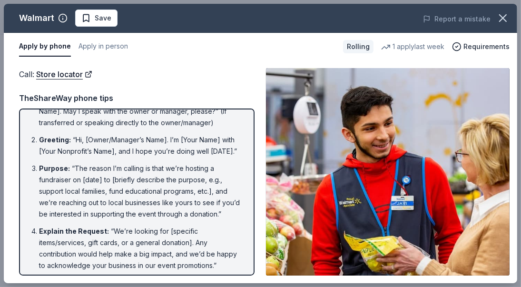
scroll to position [0, 0]
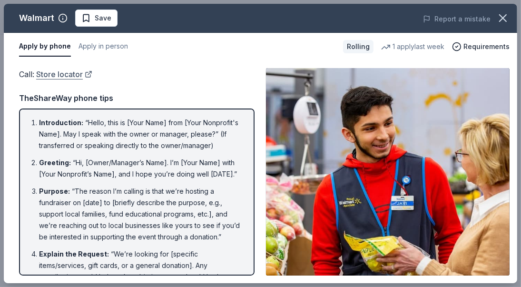
click at [49, 77] on link "Store locator" at bounding box center [64, 74] width 56 height 12
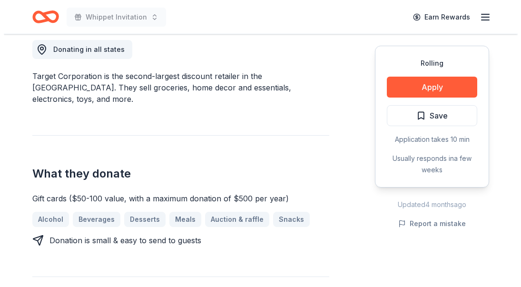
scroll to position [276, 0]
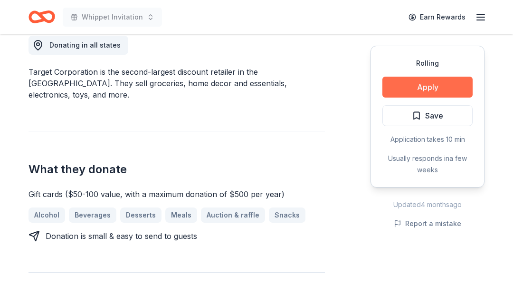
click at [439, 88] on button "Apply" at bounding box center [428, 87] width 90 height 21
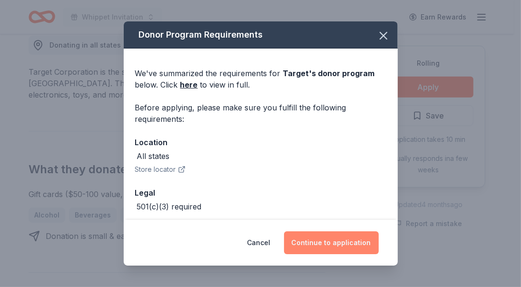
click at [312, 243] on button "Continue to application" at bounding box center [331, 242] width 95 height 23
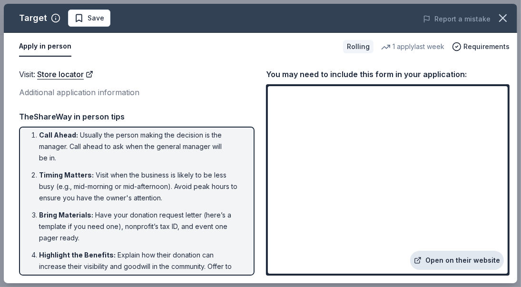
scroll to position [0, 0]
